Goal: Transaction & Acquisition: Purchase product/service

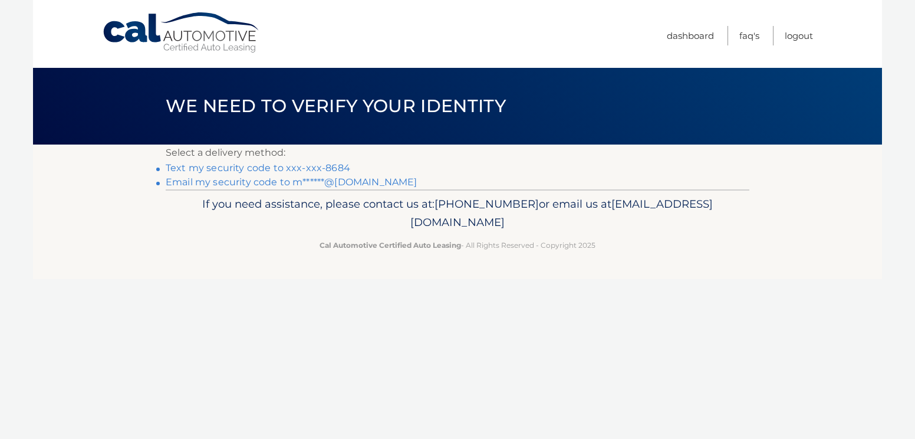
click at [228, 167] on link "Text my security code to xxx-xxx-8684" at bounding box center [258, 167] width 185 height 11
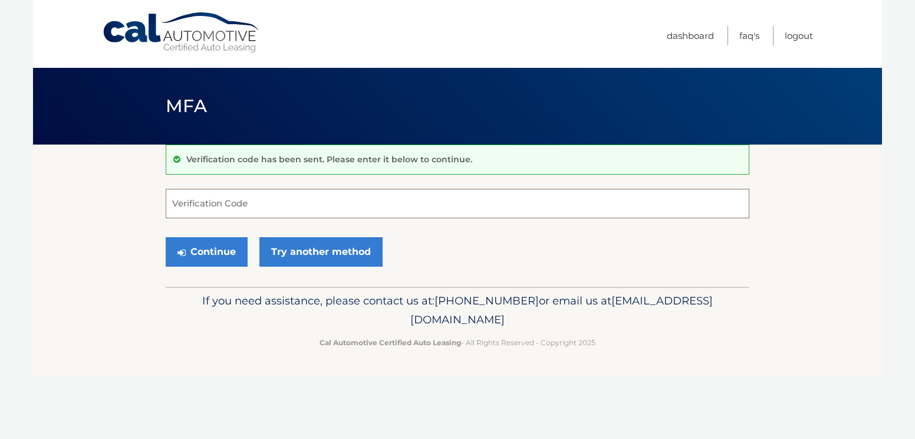
click at [249, 206] on input "Verification Code" at bounding box center [458, 203] width 584 height 29
type input "103438"
click at [222, 258] on button "Continue" at bounding box center [207, 251] width 82 height 29
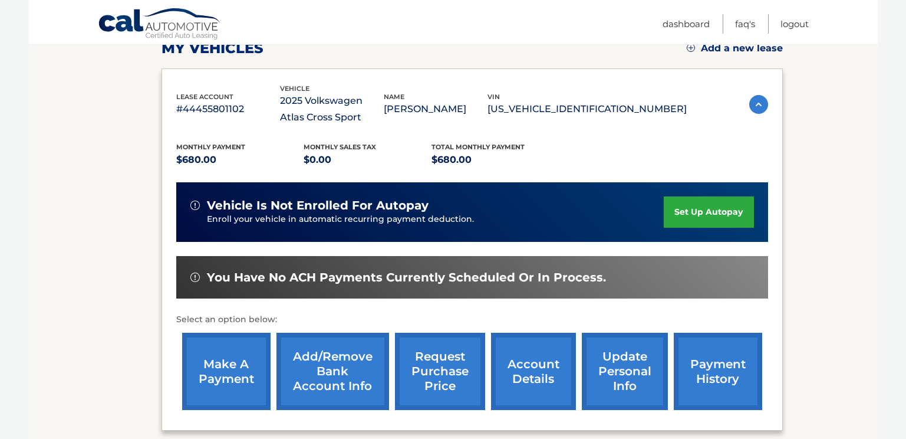
scroll to position [292, 0]
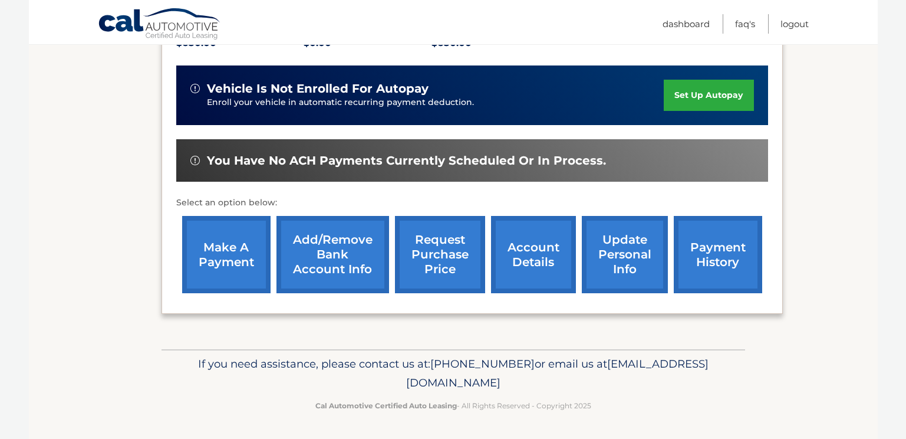
drag, startPoint x: 0, startPoint y: 0, endPoint x: 222, endPoint y: 258, distance: 340.7
click at [222, 258] on link "make a payment" at bounding box center [226, 254] width 88 height 77
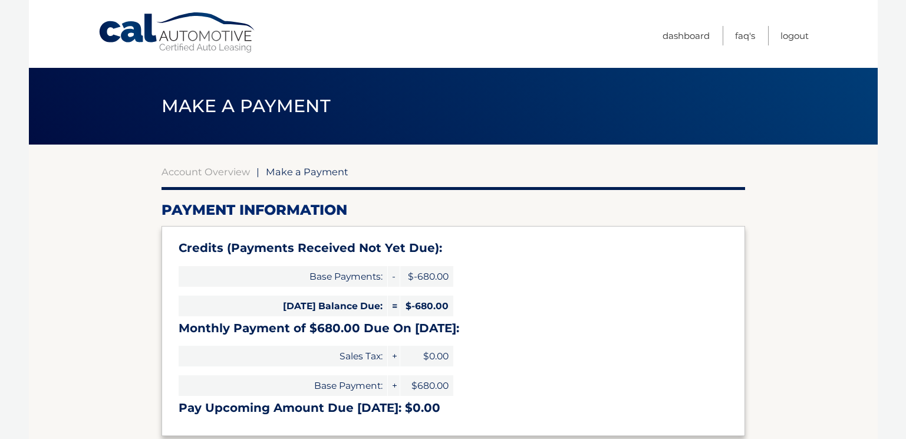
select select "MmYzMzA5YzQtNjg3Yi00Mjg5LWE3N2QtMmZhNjM0ZTFiMGM3"
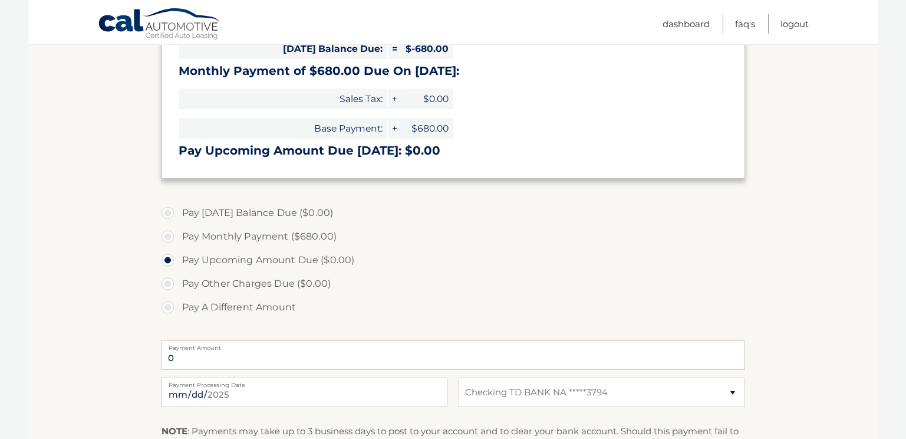
scroll to position [259, 0]
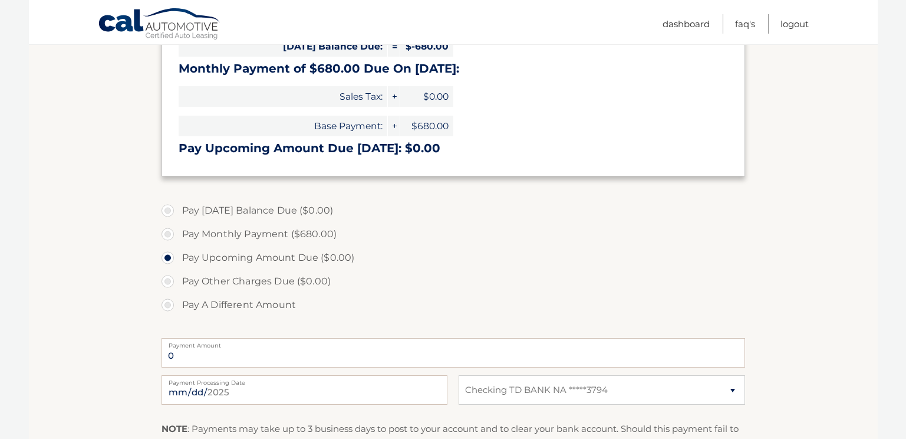
click at [275, 236] on label "Pay Monthly Payment ($680.00)" at bounding box center [454, 234] width 584 height 24
click at [178, 236] on input "Pay Monthly Payment ($680.00)" at bounding box center [172, 231] width 12 height 19
radio input "true"
type input "680.00"
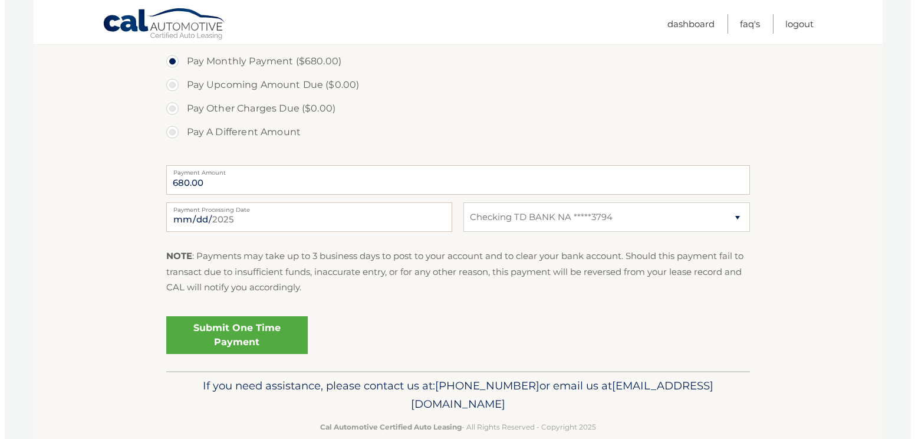
scroll to position [436, 0]
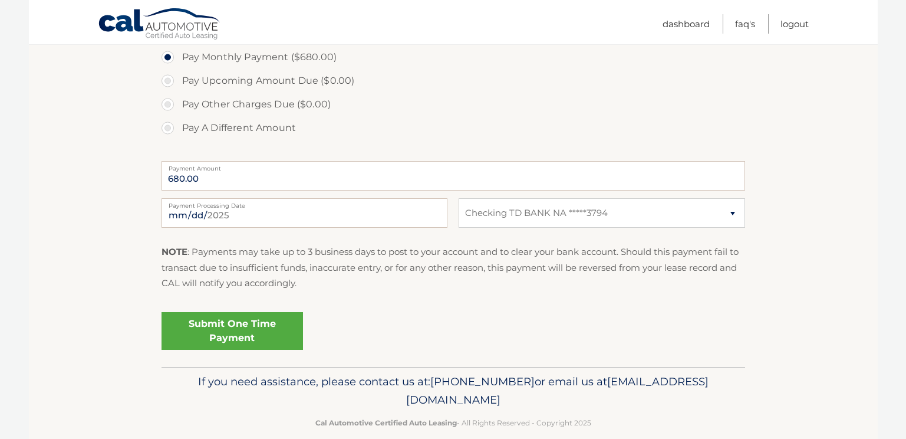
click at [262, 334] on link "Submit One Time Payment" at bounding box center [232, 331] width 141 height 38
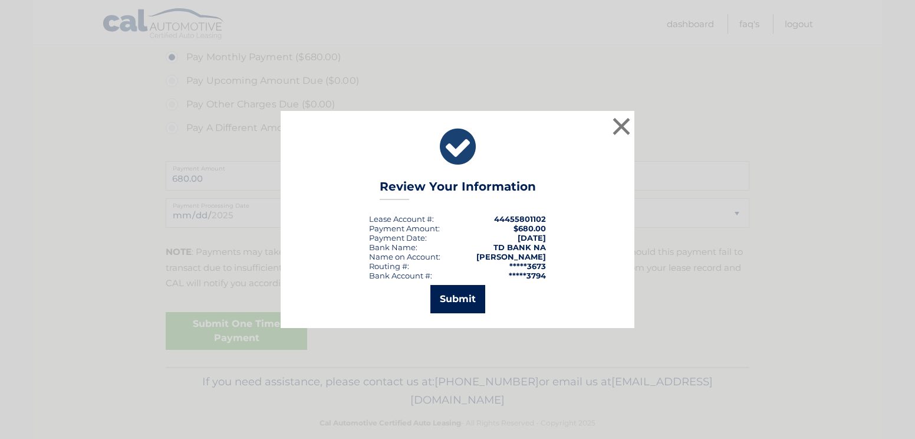
click at [449, 298] on button "Submit" at bounding box center [457, 299] width 55 height 28
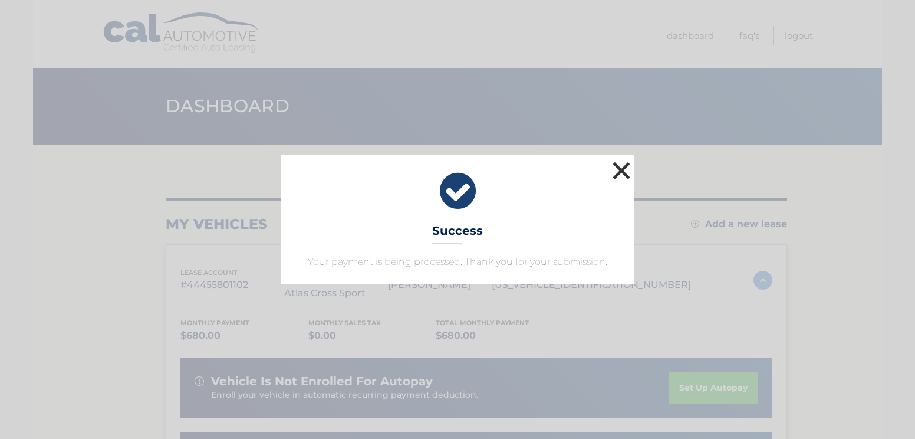
click at [624, 169] on button "×" at bounding box center [622, 171] width 24 height 24
